Goal: Navigation & Orientation: Find specific page/section

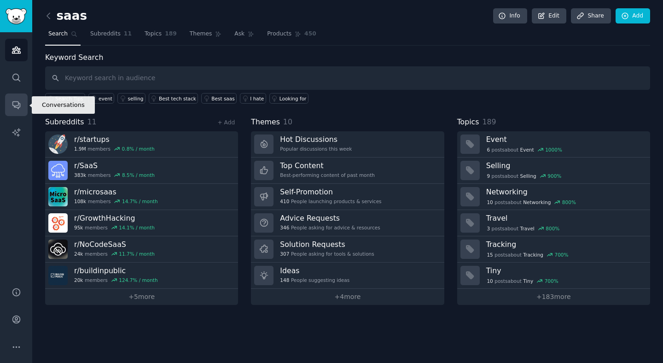
click at [13, 105] on icon "Sidebar" at bounding box center [15, 105] width 7 height 7
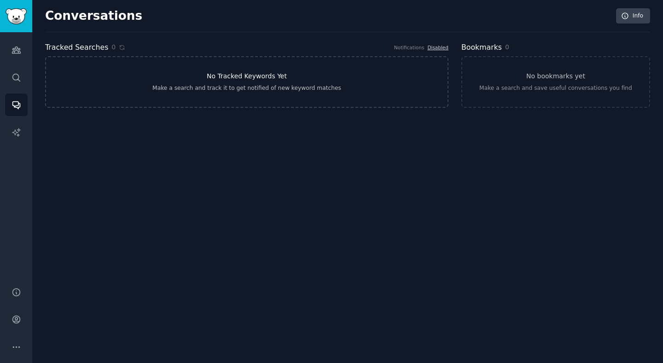
click at [305, 74] on link "No Tracked Keywords Yet Make a search and track it to get notified of new keywo…" at bounding box center [246, 82] width 403 height 52
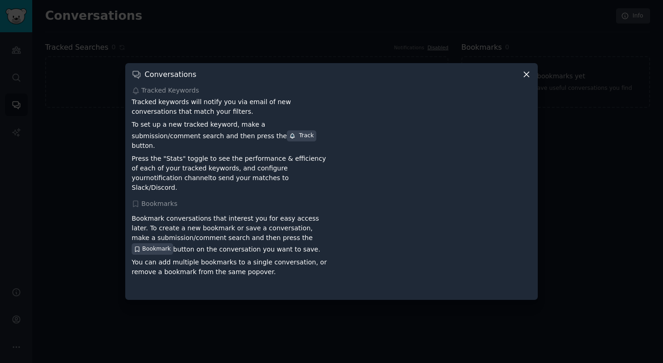
click at [526, 77] on icon at bounding box center [526, 74] width 5 height 5
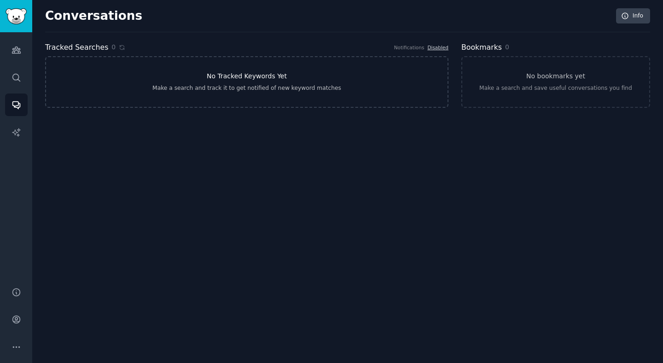
click at [226, 80] on h3 "No Tracked Keywords Yet" at bounding box center [247, 76] width 80 height 10
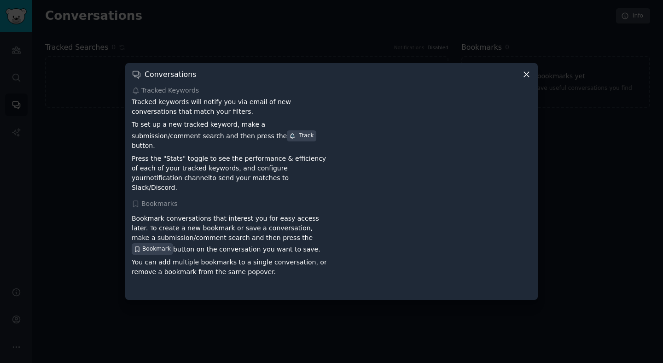
click at [523, 79] on icon at bounding box center [527, 75] width 10 height 10
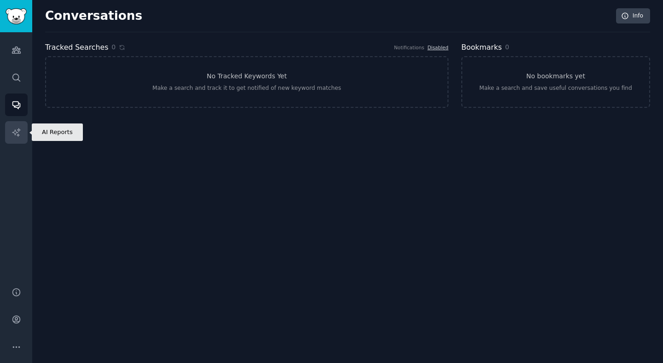
click at [15, 132] on icon "Sidebar" at bounding box center [17, 133] width 10 height 10
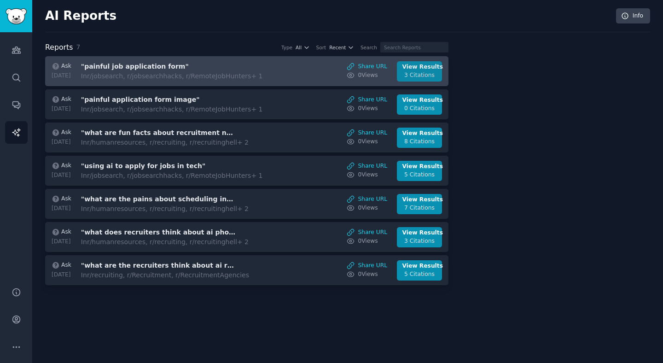
click at [425, 72] on div "3 Citations" at bounding box center [419, 75] width 35 height 8
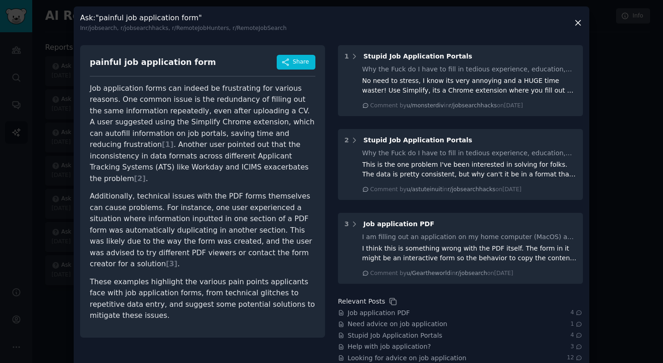
click at [577, 26] on icon at bounding box center [578, 23] width 10 height 10
